Goal: Complete Application Form: Complete application form

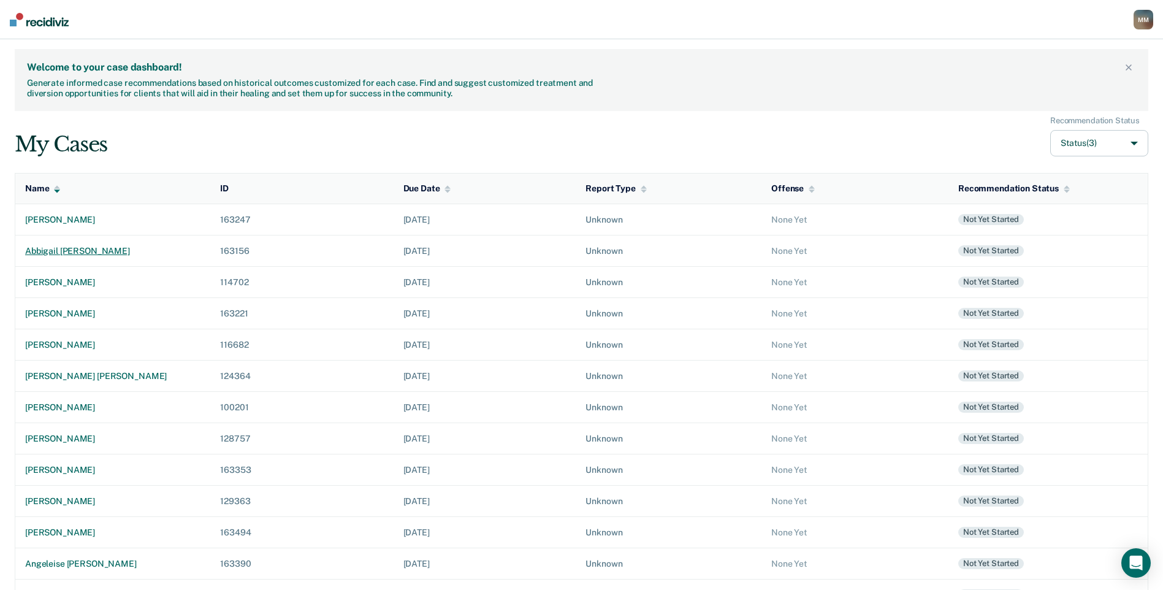
click at [61, 248] on div "abbigail [PERSON_NAME]" at bounding box center [112, 251] width 175 height 10
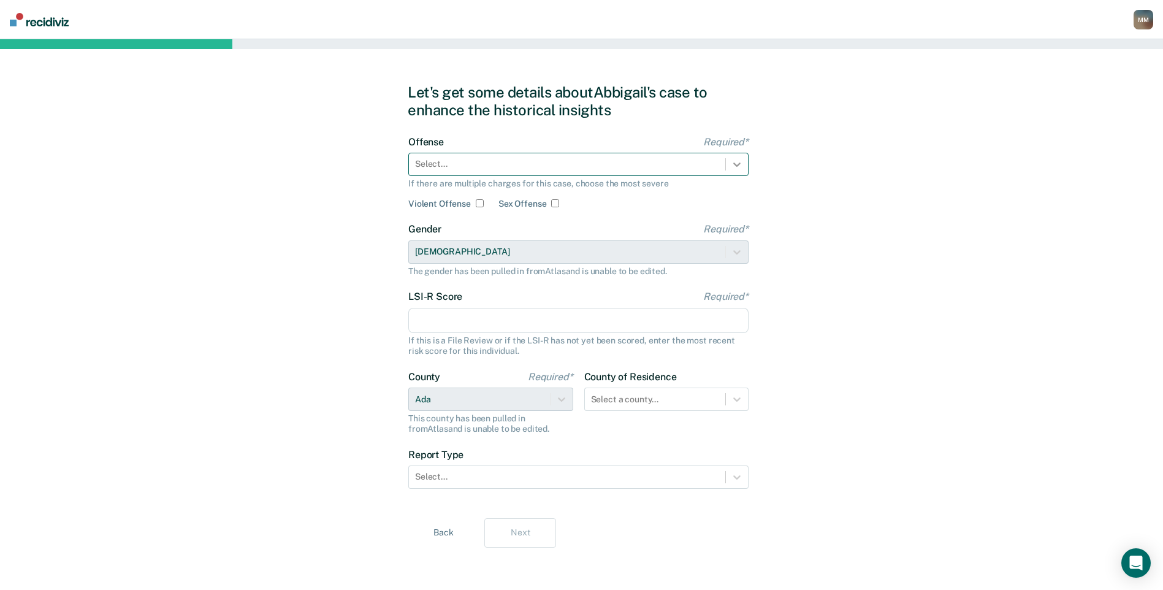
click at [731, 161] on icon at bounding box center [737, 164] width 12 height 12
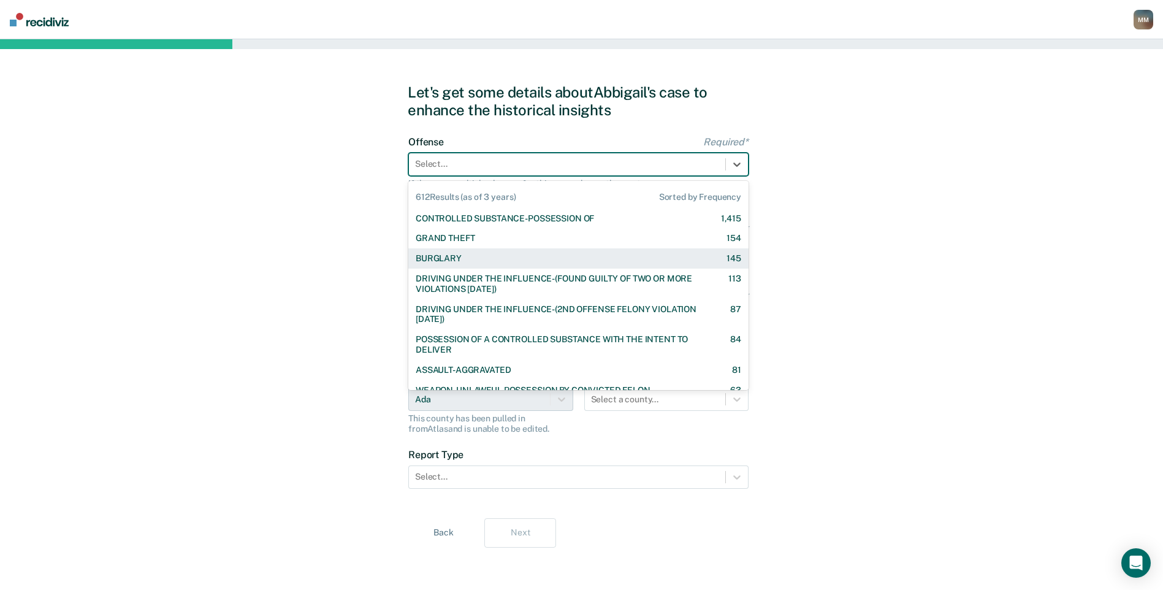
click at [521, 260] on div "BURGLARY 145" at bounding box center [579, 258] width 326 height 10
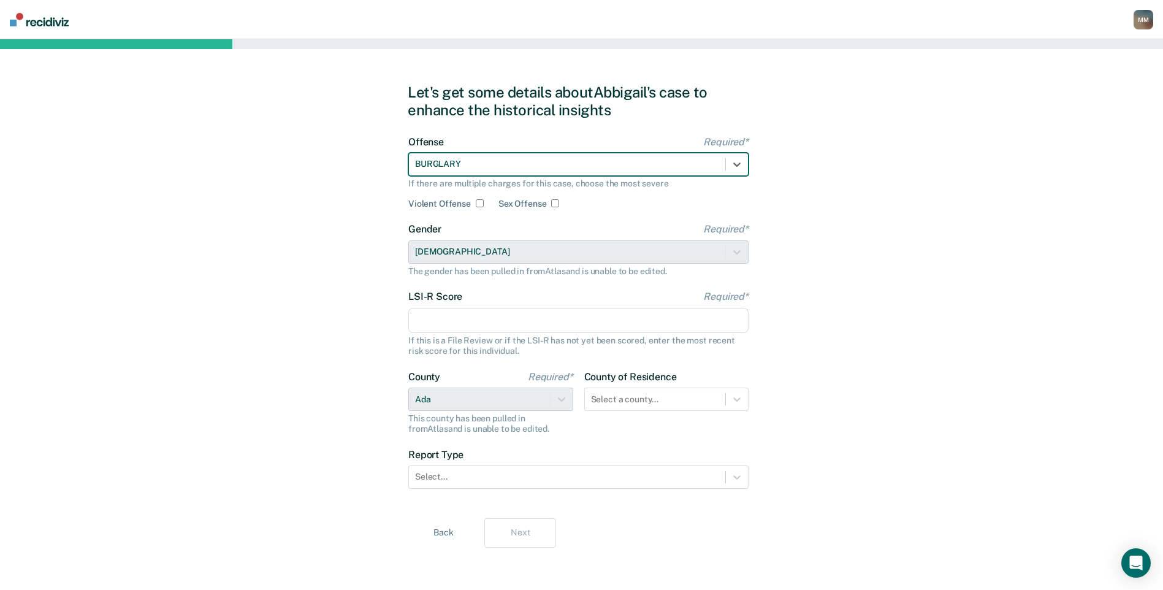
click at [467, 317] on input "LSI-R Score Required*" at bounding box center [578, 321] width 340 height 26
type input "4"
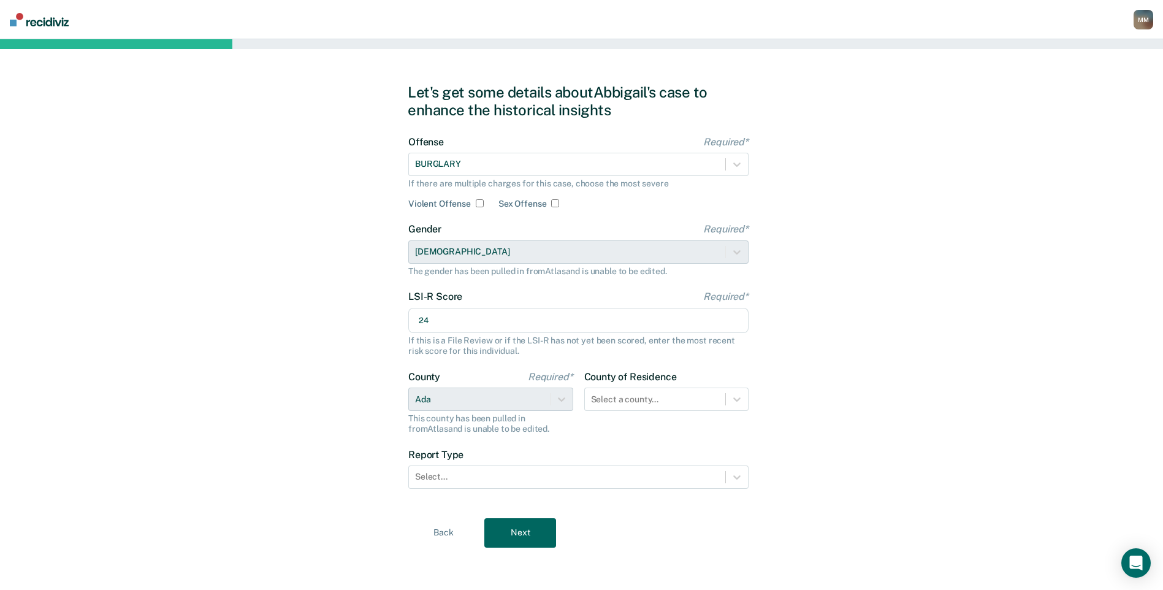
scroll to position [2, 0]
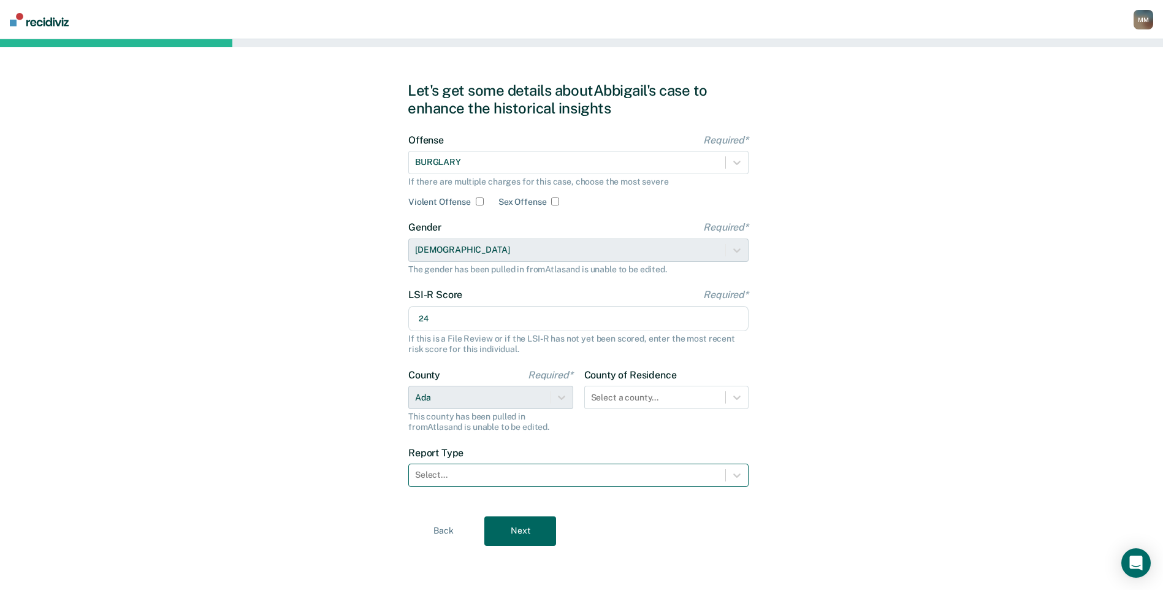
type input "24"
click at [586, 478] on div at bounding box center [567, 474] width 304 height 13
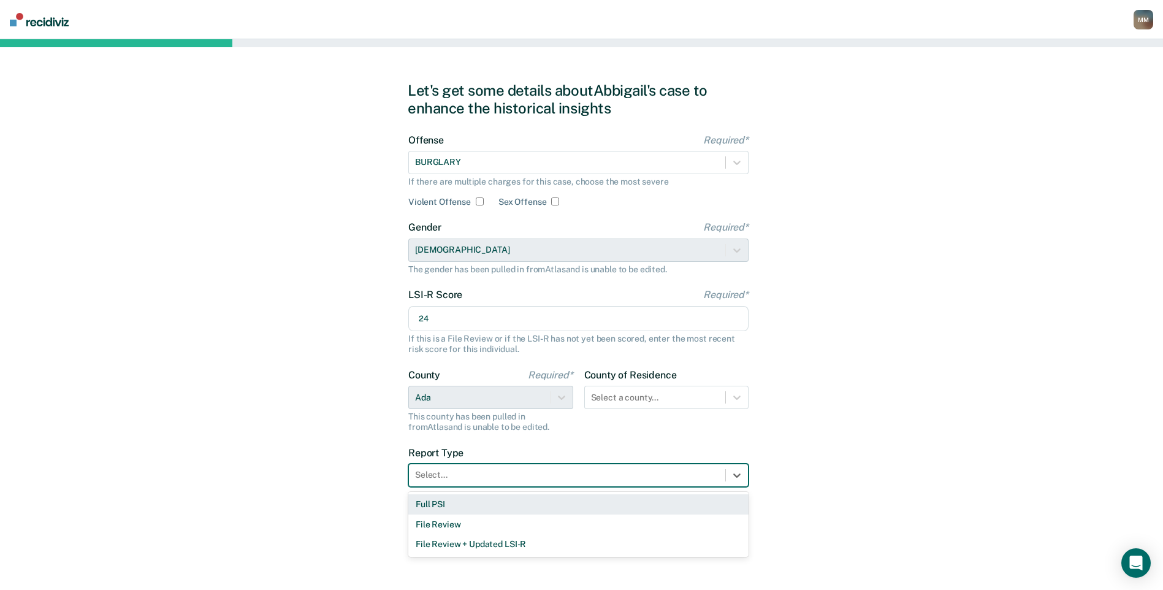
click at [556, 506] on div "Full PSI" at bounding box center [578, 504] width 340 height 20
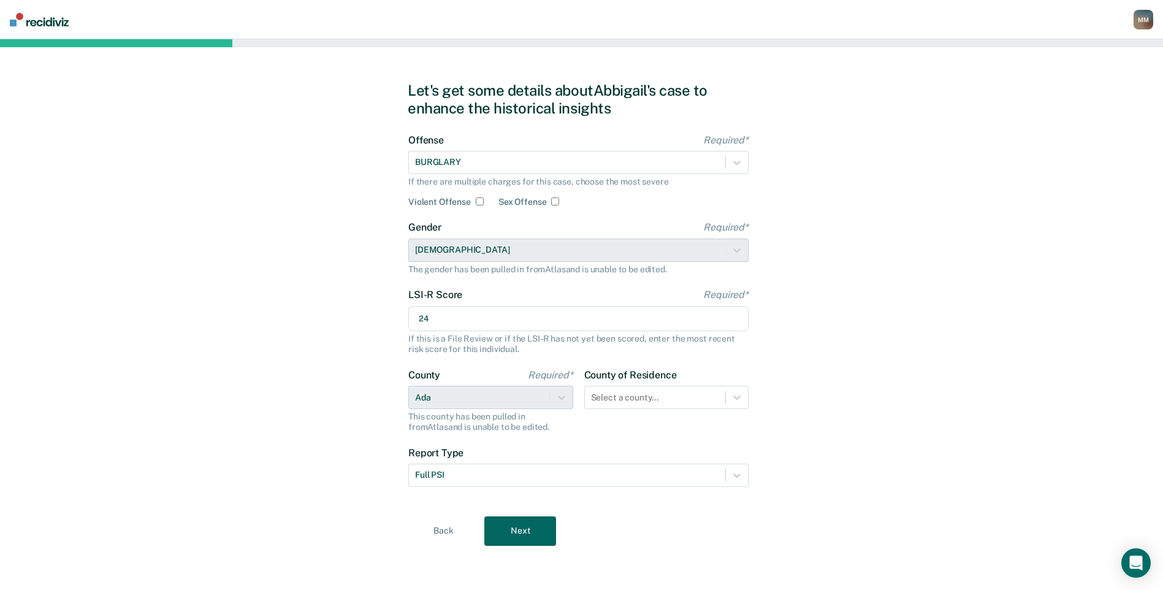
click at [537, 532] on button "Next" at bounding box center [520, 530] width 72 height 29
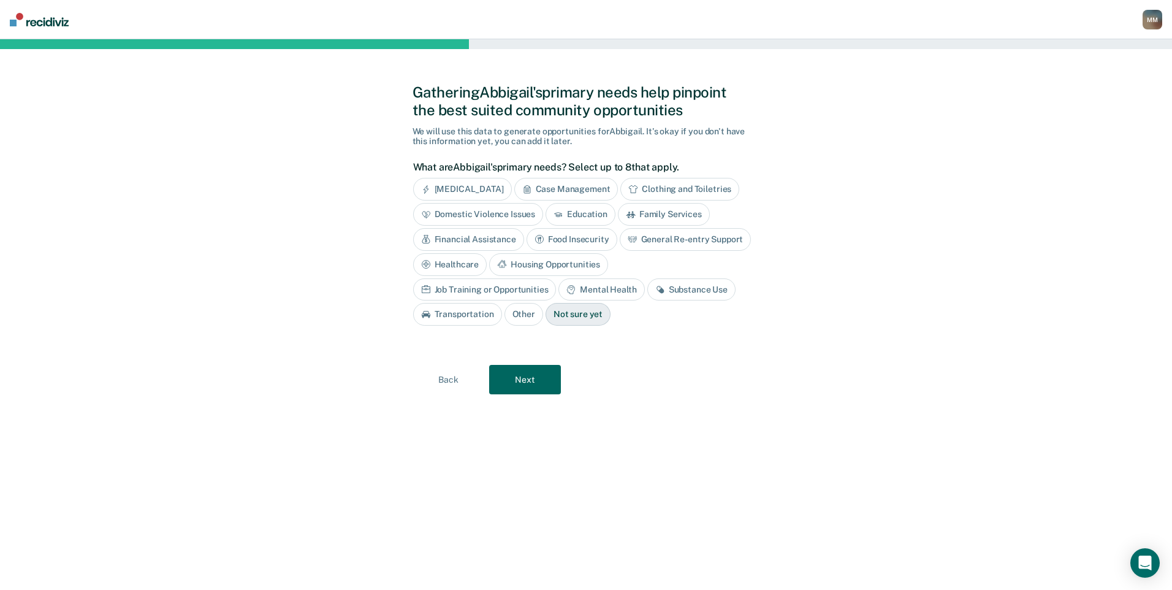
click at [495, 237] on div "Financial Assistance" at bounding box center [468, 239] width 111 height 23
click at [525, 266] on div "General Re-entry Support" at bounding box center [479, 264] width 132 height 23
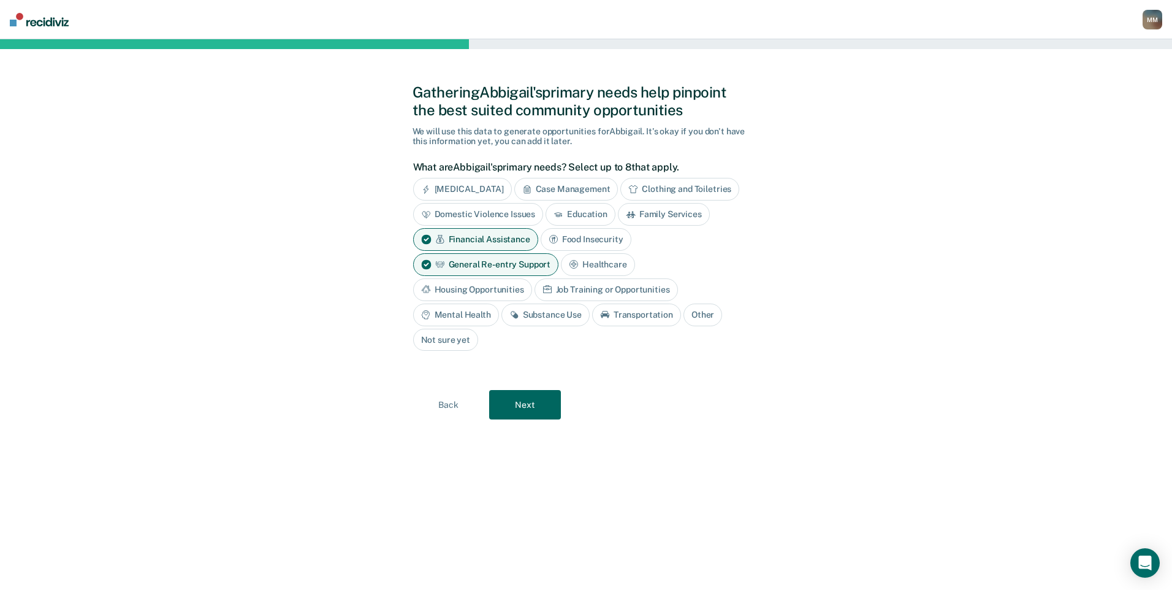
click at [491, 288] on div "Housing Opportunities" at bounding box center [472, 289] width 119 height 23
click at [476, 311] on div "Mental Health" at bounding box center [456, 315] width 86 height 23
click at [543, 314] on div "Substance Use" at bounding box center [560, 315] width 88 height 23
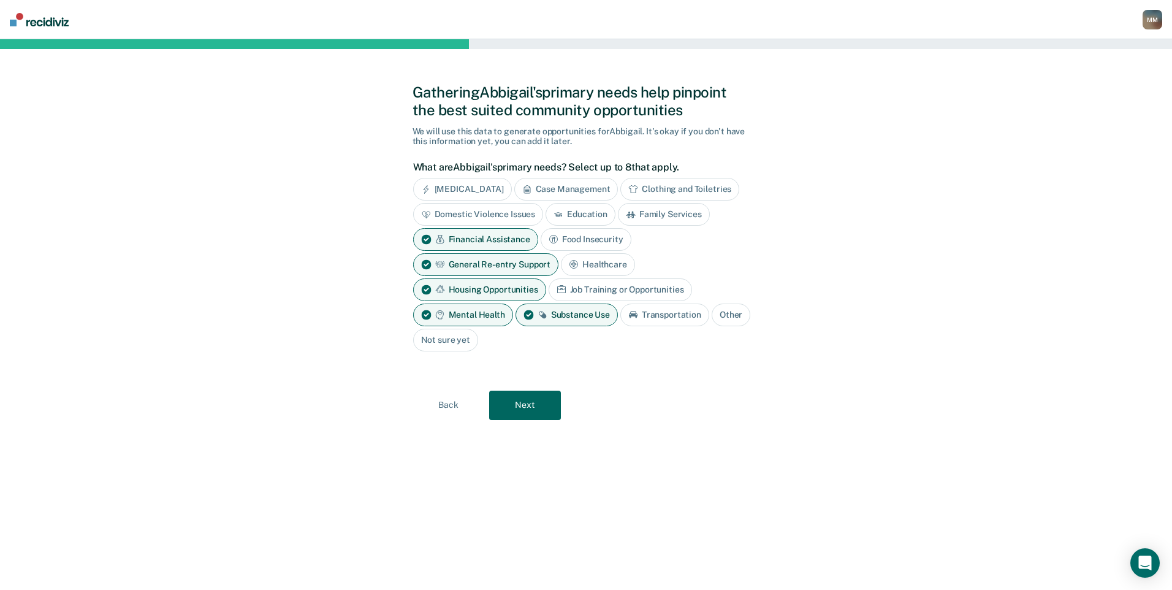
click at [541, 408] on button "Next" at bounding box center [525, 405] width 72 height 29
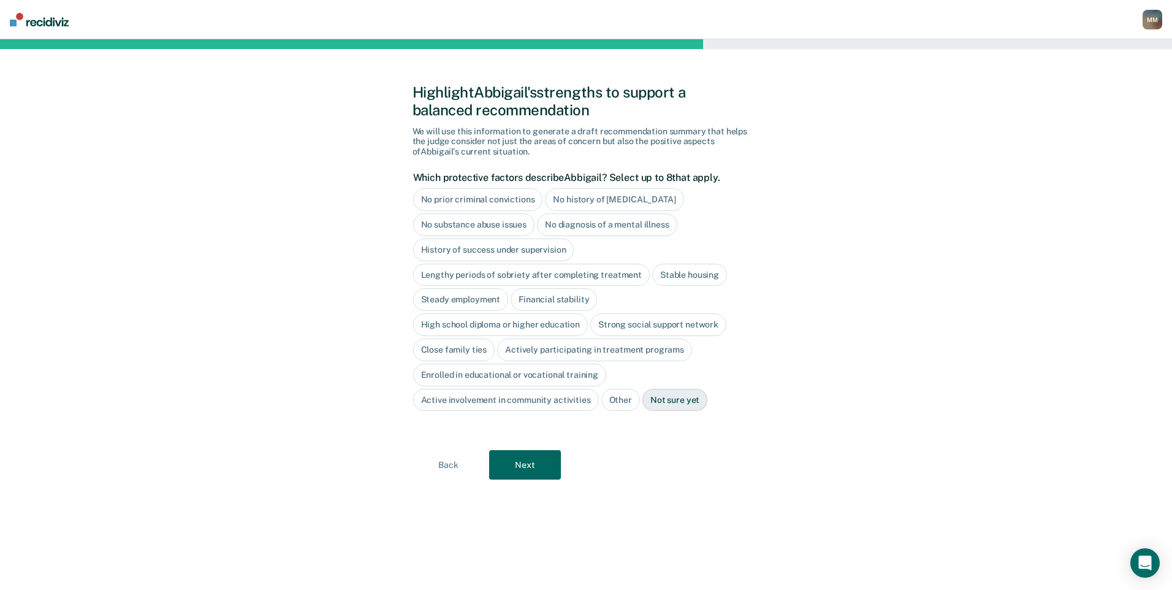
click at [515, 197] on div "No prior criminal convictions" at bounding box center [478, 199] width 130 height 23
click at [610, 197] on div "No history of [MEDICAL_DATA]" at bounding box center [628, 199] width 139 height 23
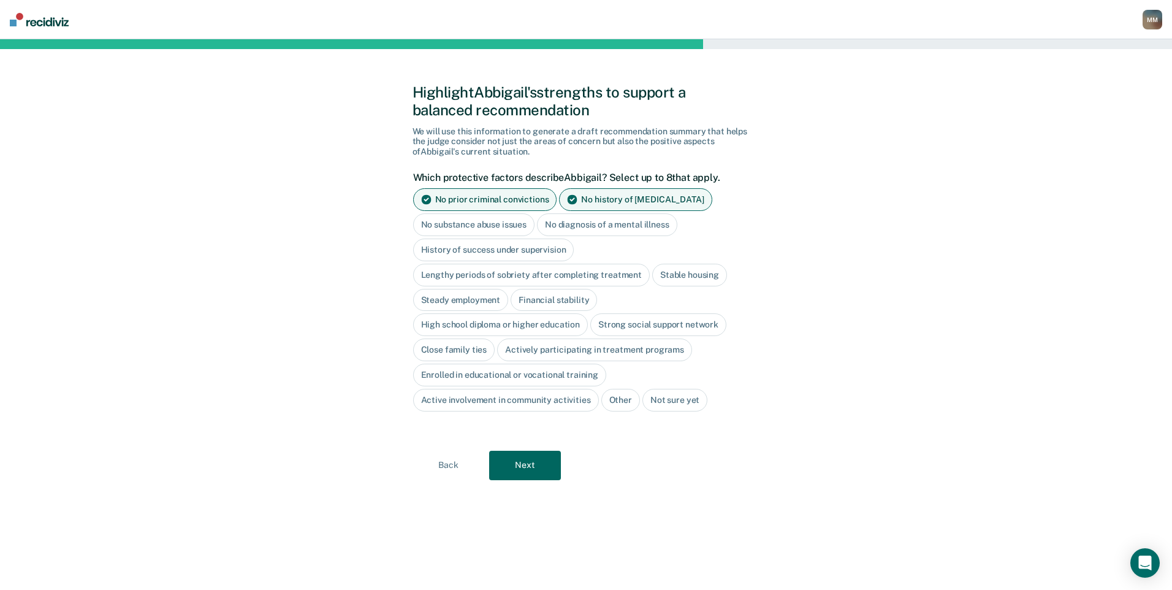
click at [556, 324] on div "High school diploma or higher education" at bounding box center [500, 324] width 175 height 23
click at [548, 472] on button "Next" at bounding box center [525, 465] width 72 height 29
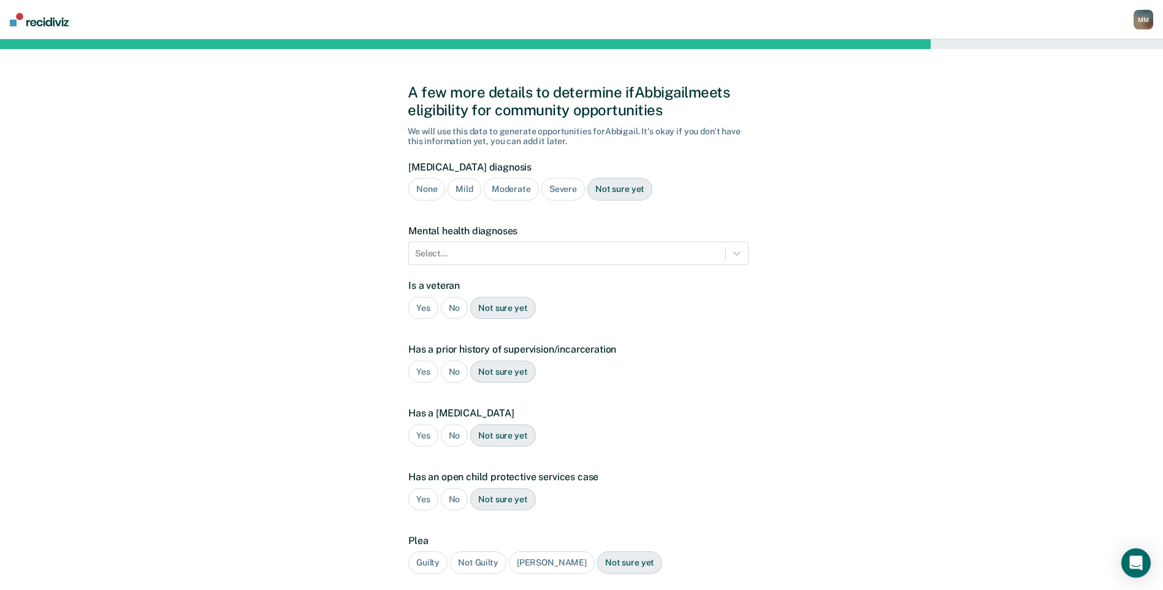
click at [471, 191] on div "Mild" at bounding box center [464, 189] width 33 height 23
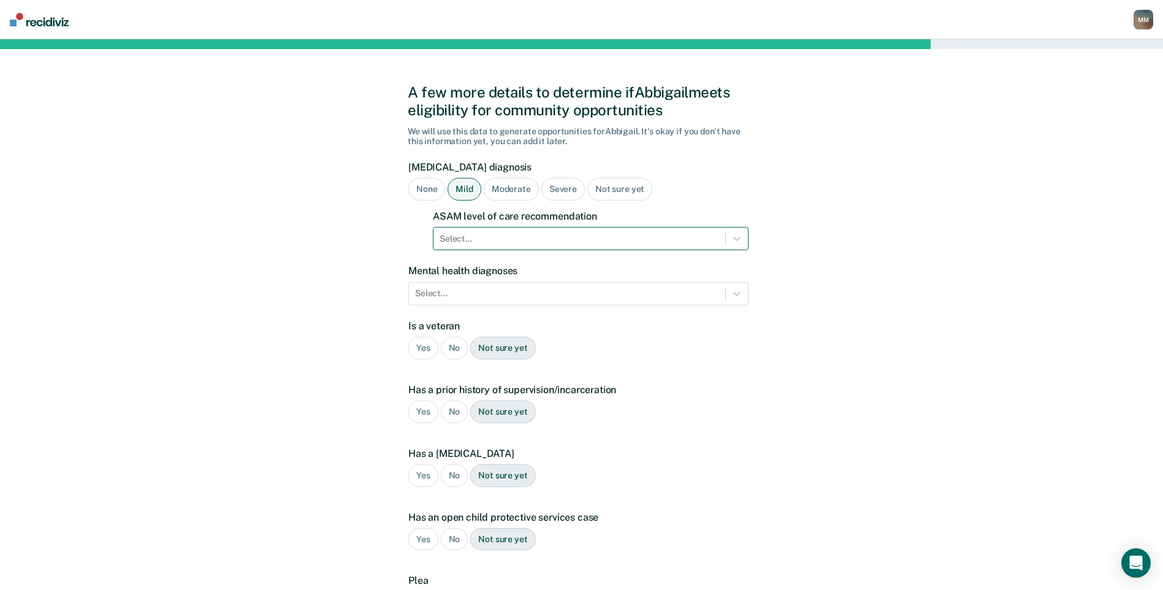
click at [498, 240] on div at bounding box center [580, 238] width 280 height 13
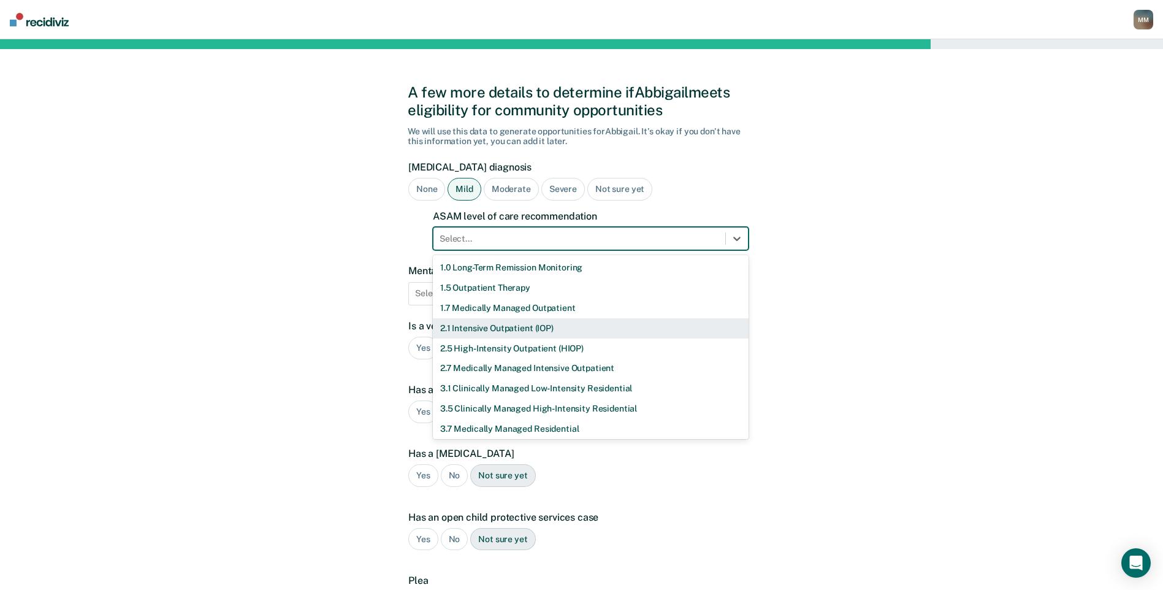
click at [505, 324] on div "2.1 Intensive Outpatient (IOP)" at bounding box center [591, 328] width 316 height 20
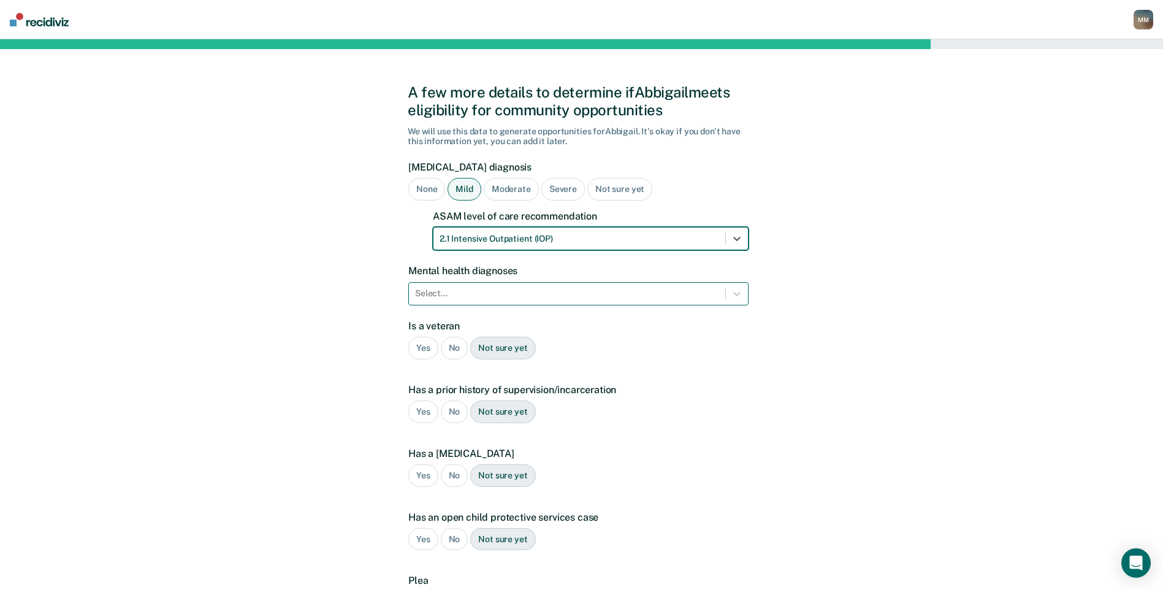
click at [539, 294] on div at bounding box center [567, 293] width 304 height 13
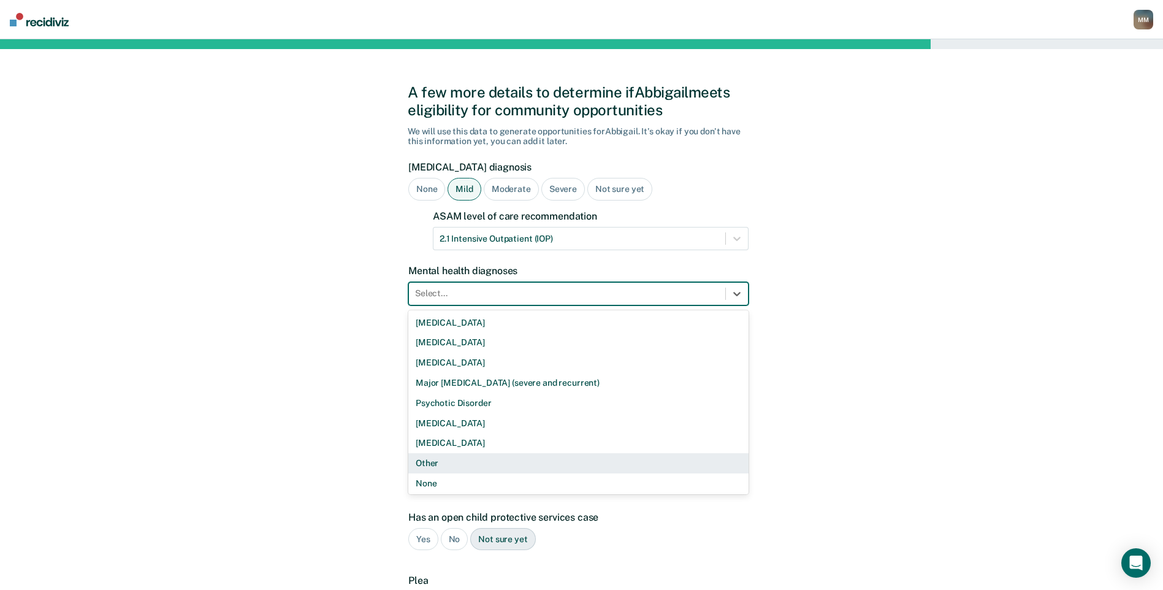
click at [448, 462] on div "Other" at bounding box center [578, 463] width 340 height 20
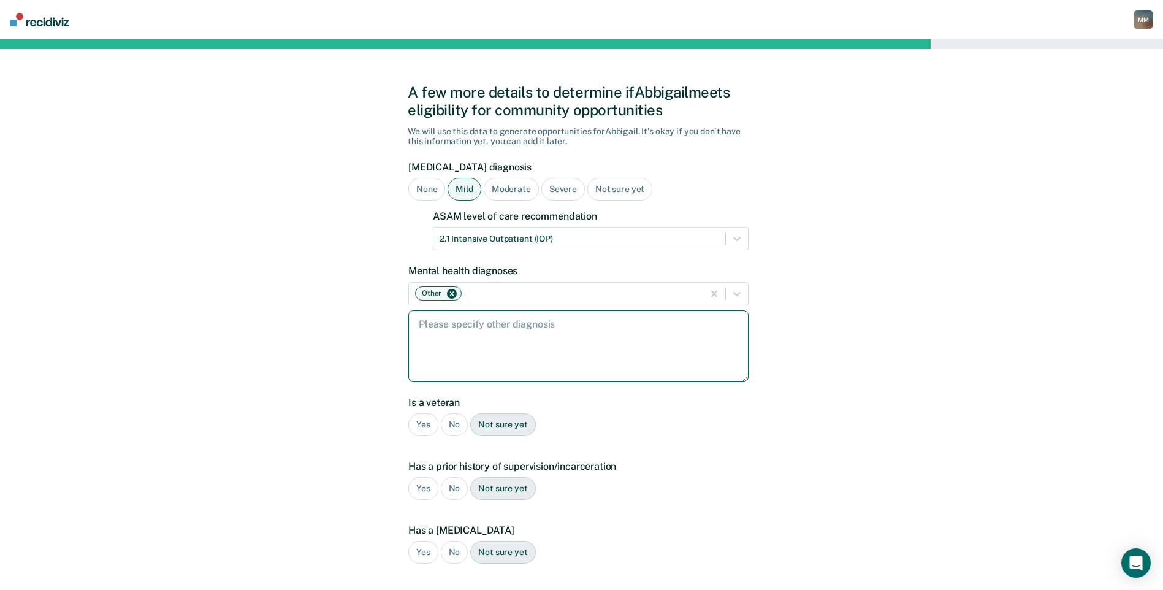
click at [457, 329] on textarea at bounding box center [578, 346] width 340 height 72
type textarea "[MEDICAL_DATA]"
click at [461, 421] on div "No" at bounding box center [455, 424] width 28 height 23
click at [449, 487] on div "No" at bounding box center [455, 488] width 28 height 23
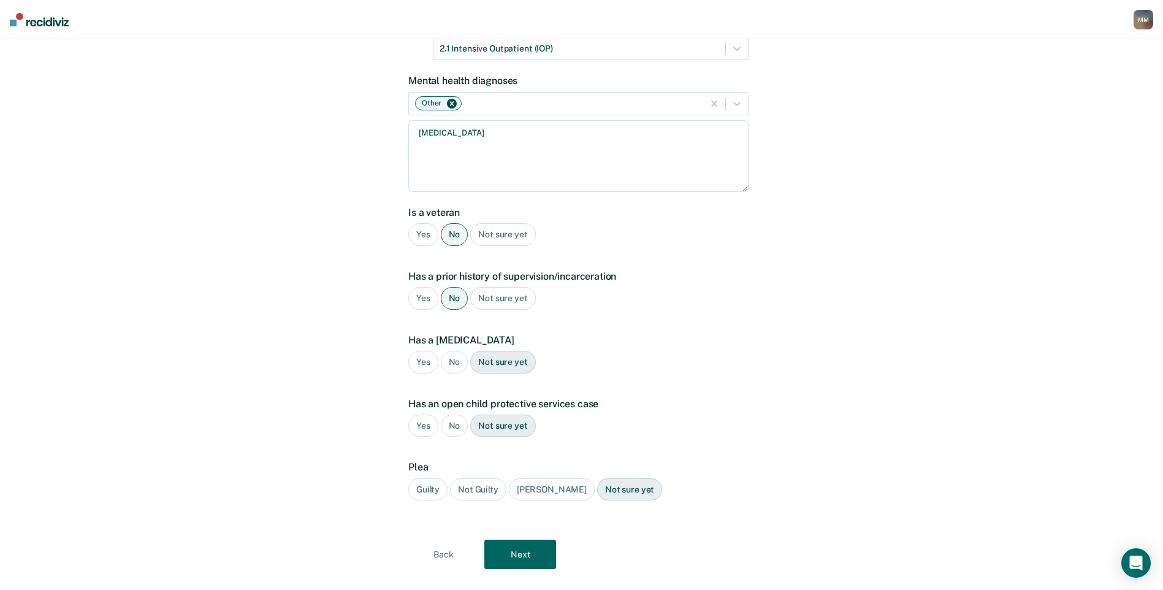
scroll to position [204, 0]
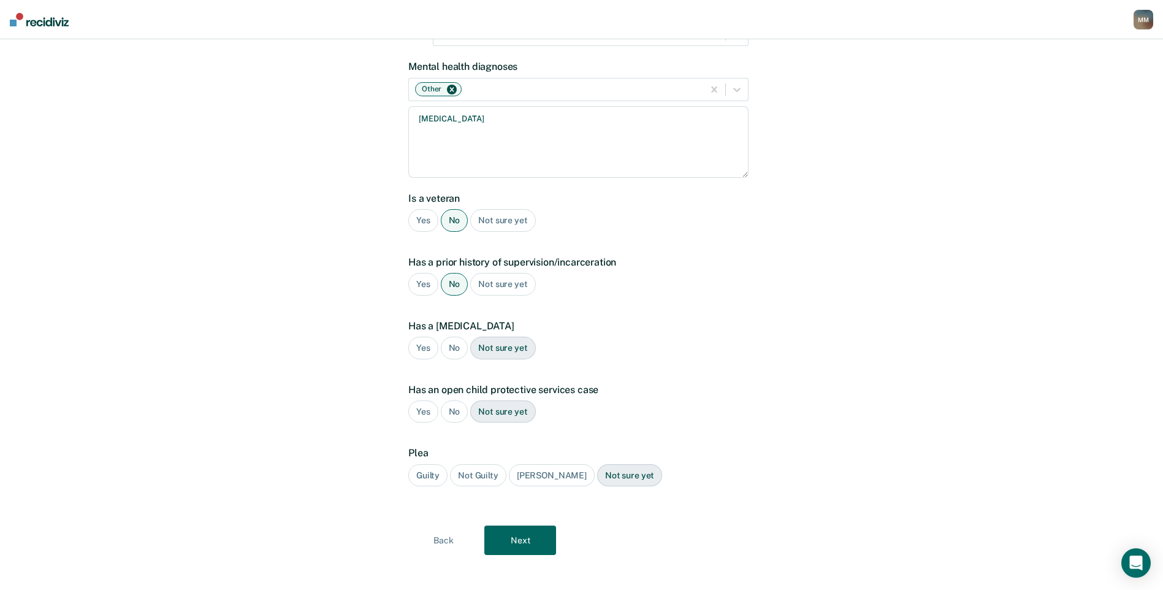
click at [451, 348] on div "No" at bounding box center [455, 348] width 28 height 23
click at [458, 410] on div "No" at bounding box center [455, 411] width 28 height 23
click at [427, 473] on div "Guilty" at bounding box center [427, 475] width 39 height 23
click at [531, 543] on button "Next" at bounding box center [520, 539] width 72 height 29
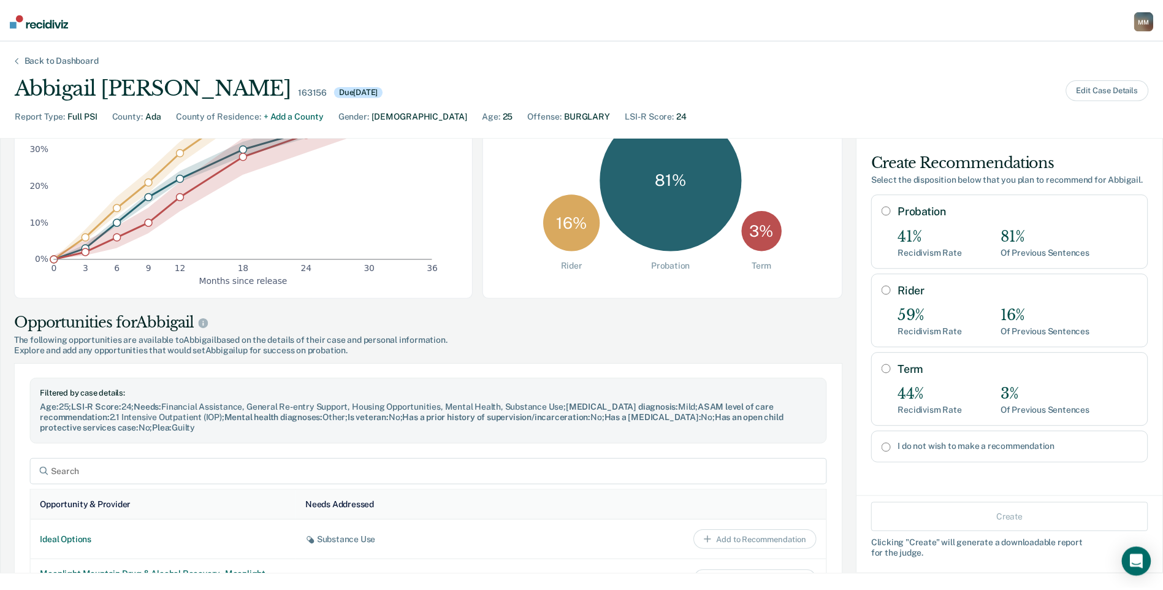
scroll to position [286, 0]
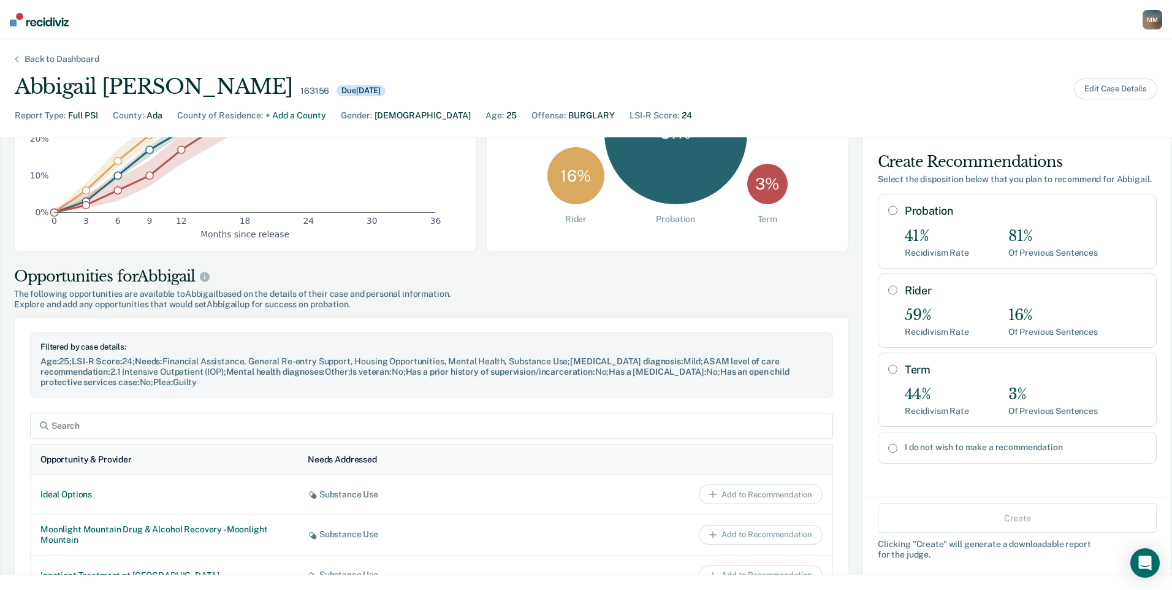
click at [888, 450] on input "I do not wish to make a recommendation" at bounding box center [892, 448] width 9 height 10
radio input "true"
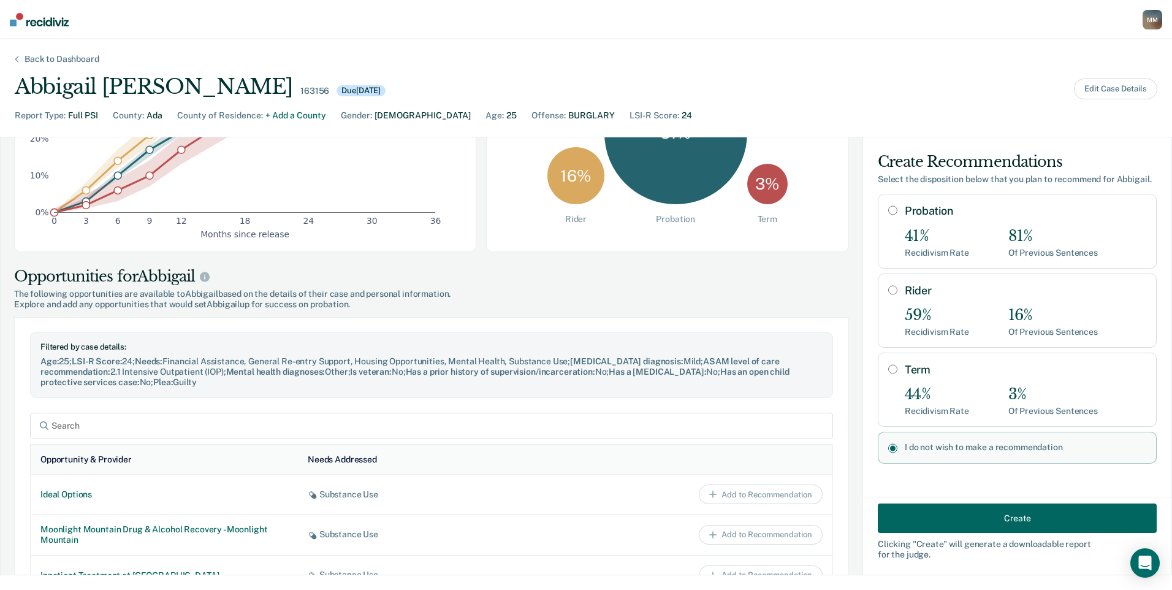
click at [971, 518] on button "Create" at bounding box center [1017, 517] width 279 height 29
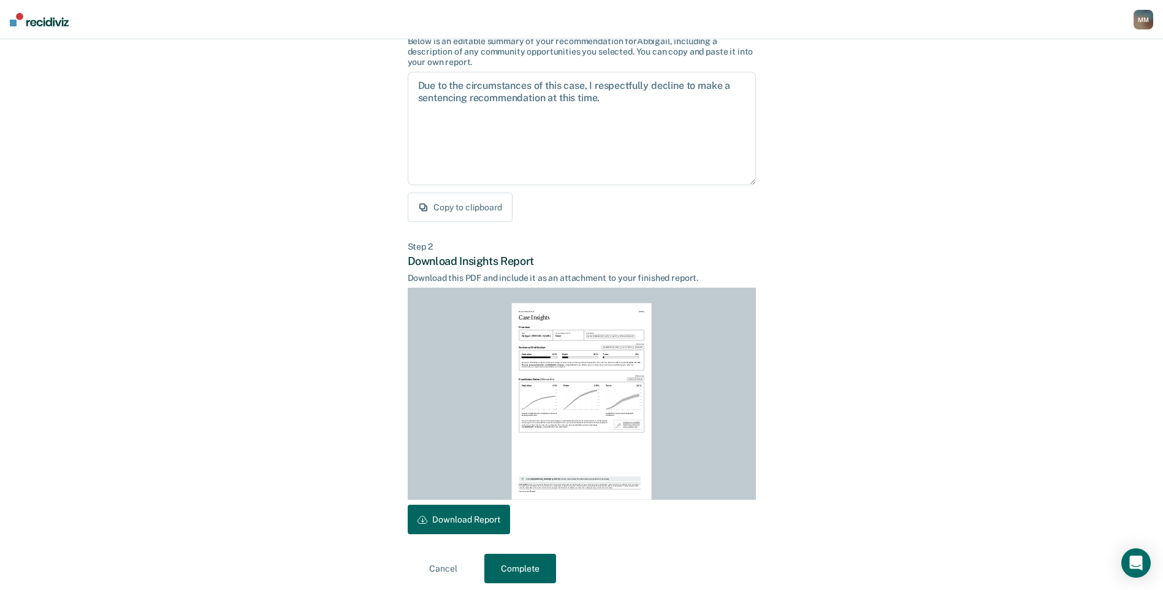
scroll to position [109, 0]
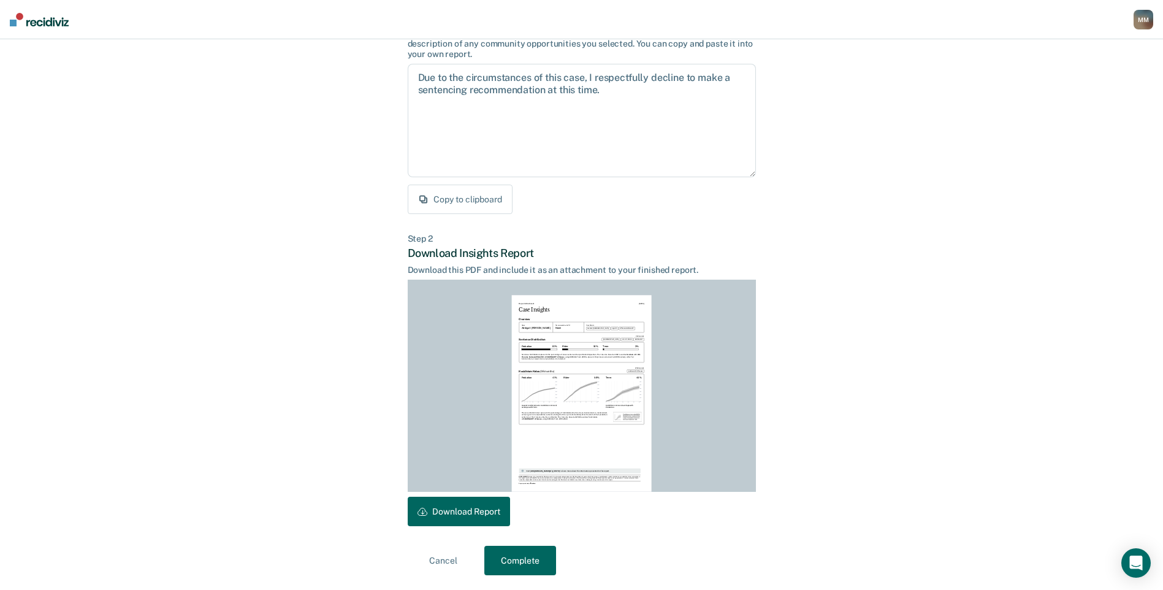
click at [478, 511] on button "Download Report" at bounding box center [459, 511] width 102 height 29
click at [511, 563] on button "Complete" at bounding box center [520, 560] width 72 height 29
